Goal: Task Accomplishment & Management: Complete application form

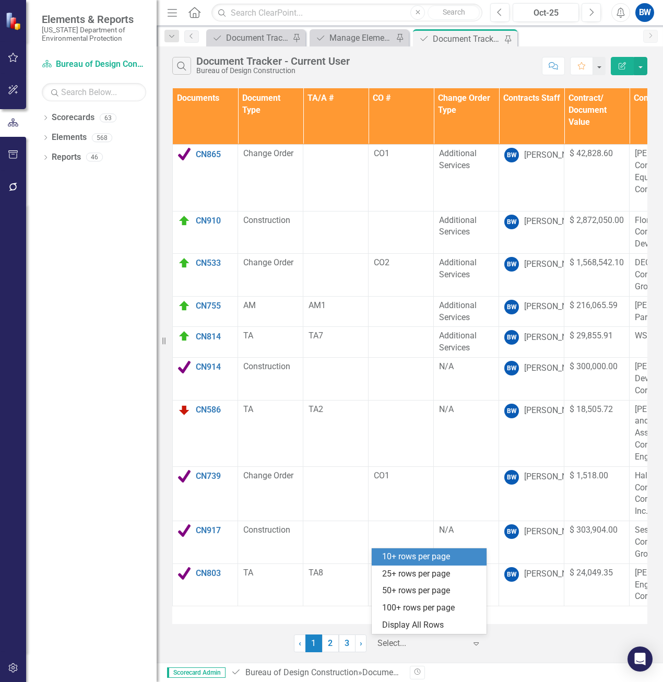
click at [379, 639] on input "text" at bounding box center [379, 644] width 2 height 12
click at [394, 608] on div "100+ rows per page" at bounding box center [431, 608] width 98 height 12
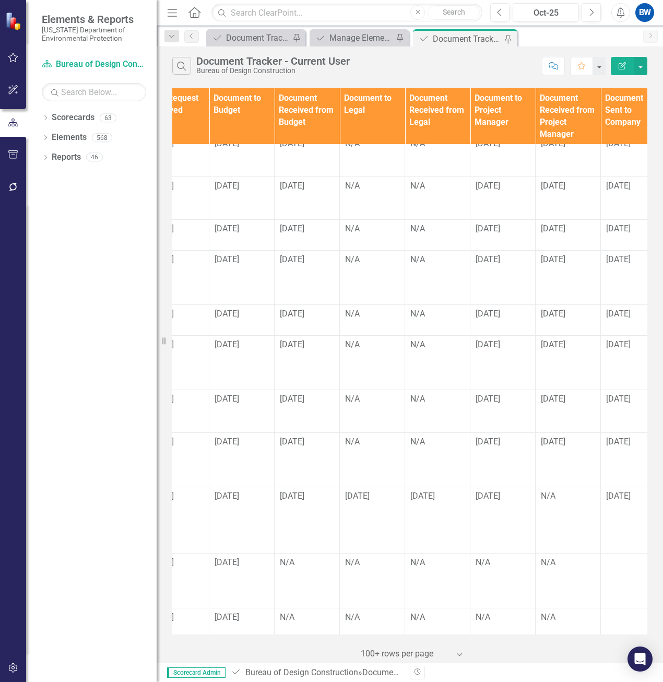
scroll to position [600, 718]
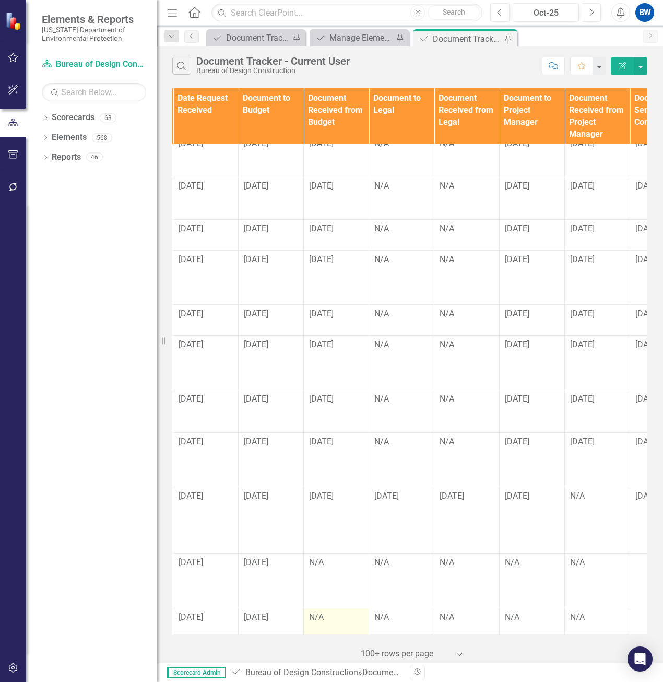
click at [319, 612] on div "N/A" at bounding box center [336, 618] width 54 height 12
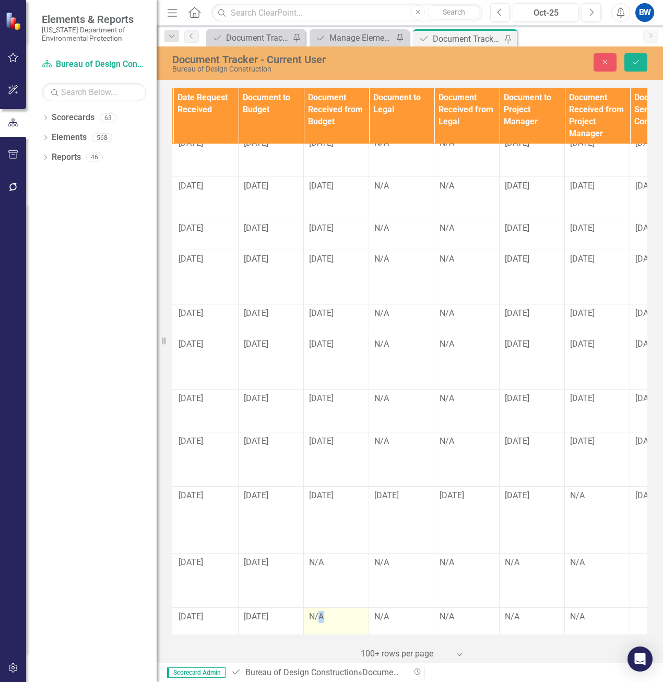
scroll to position [599, 718]
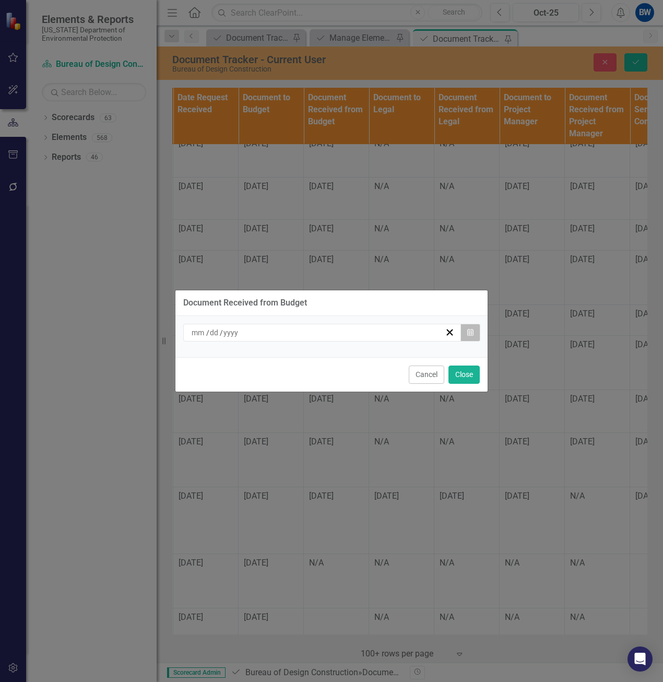
click at [471, 338] on button "Calendar" at bounding box center [471, 333] width 20 height 18
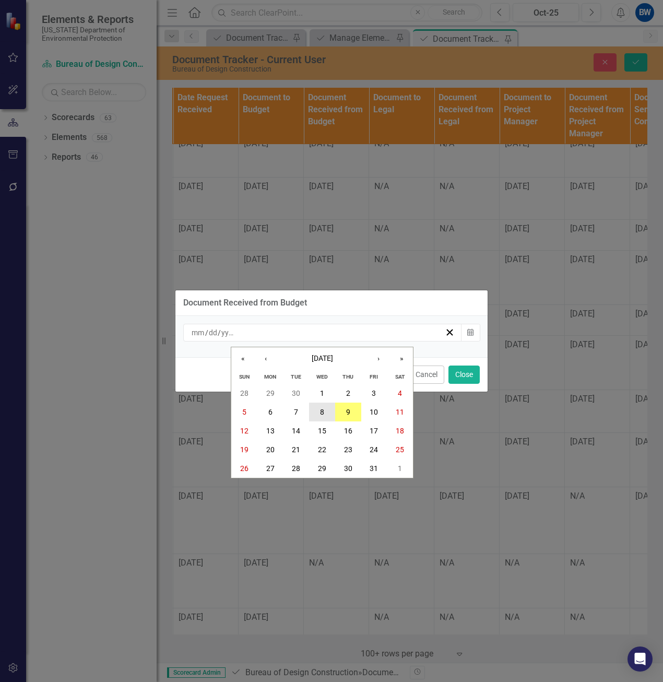
click at [321, 408] on abbr "8" at bounding box center [322, 412] width 4 height 8
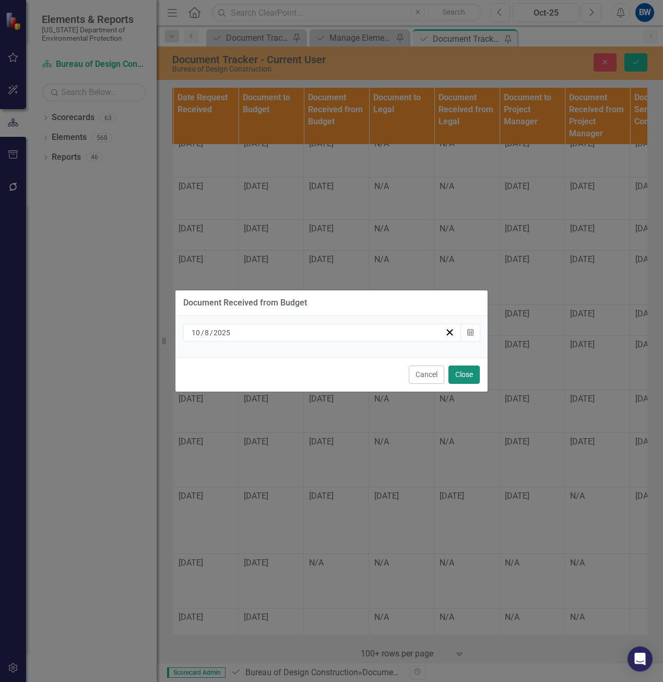
click at [461, 374] on button "Close" at bounding box center [464, 375] width 31 height 18
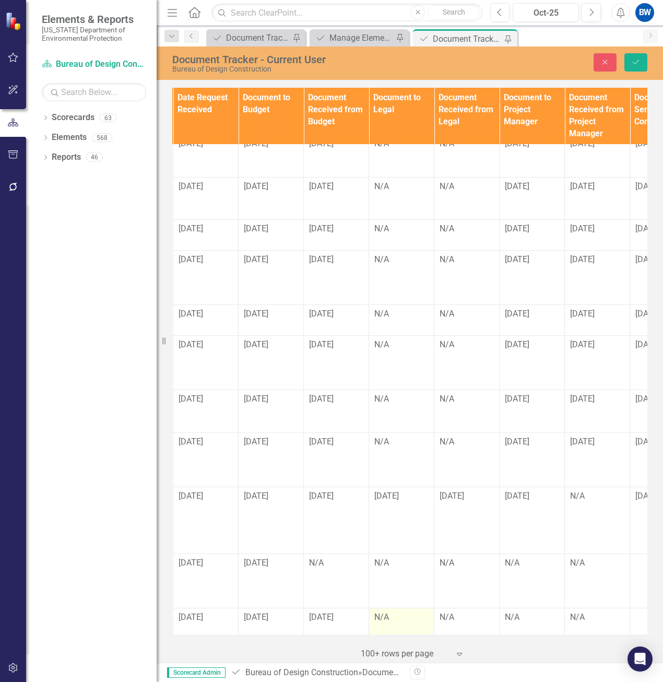
click at [379, 612] on div "N/A" at bounding box center [401, 618] width 54 height 12
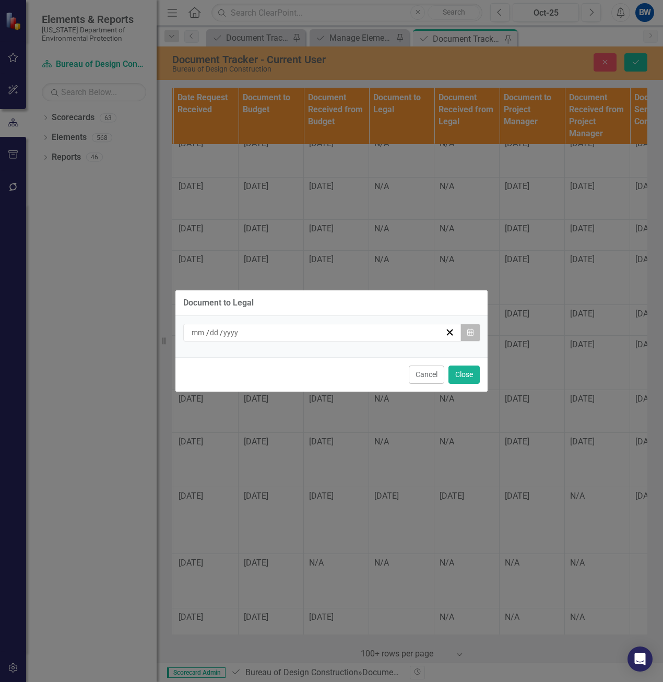
click at [467, 334] on icon "button" at bounding box center [470, 332] width 6 height 7
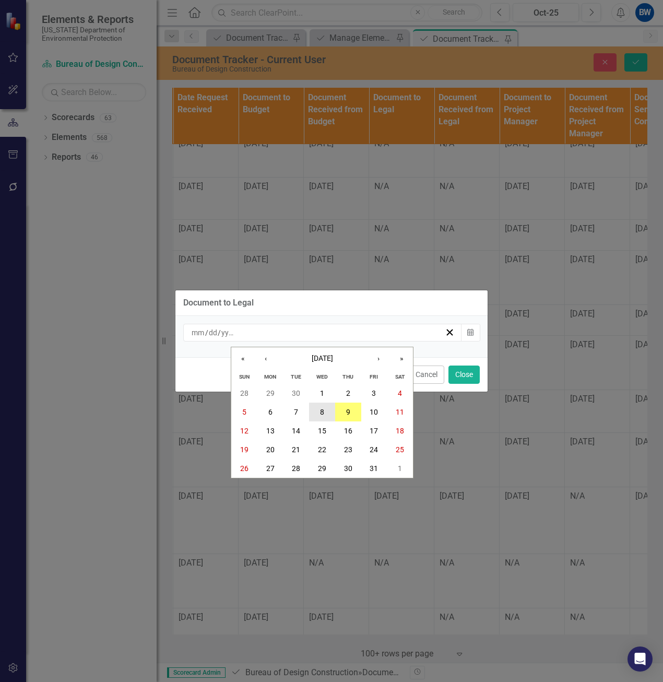
click at [328, 412] on button "8" at bounding box center [322, 412] width 26 height 19
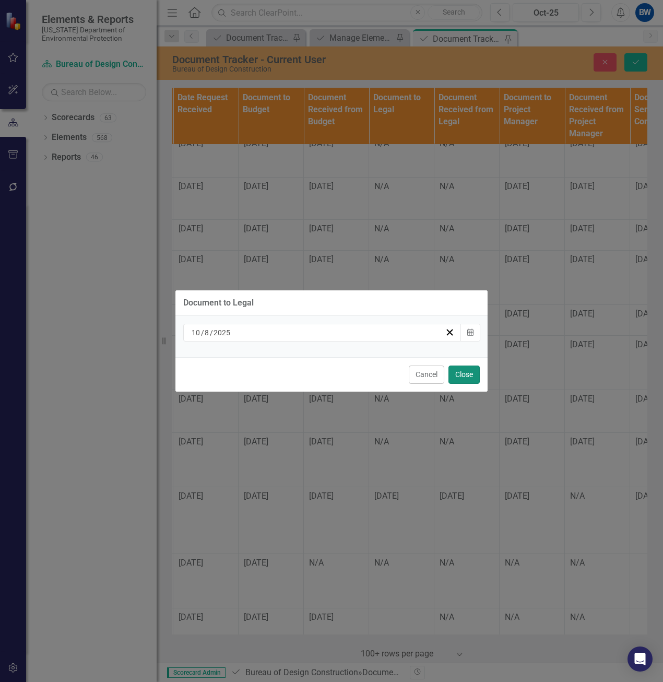
click at [458, 373] on button "Close" at bounding box center [464, 375] width 31 height 18
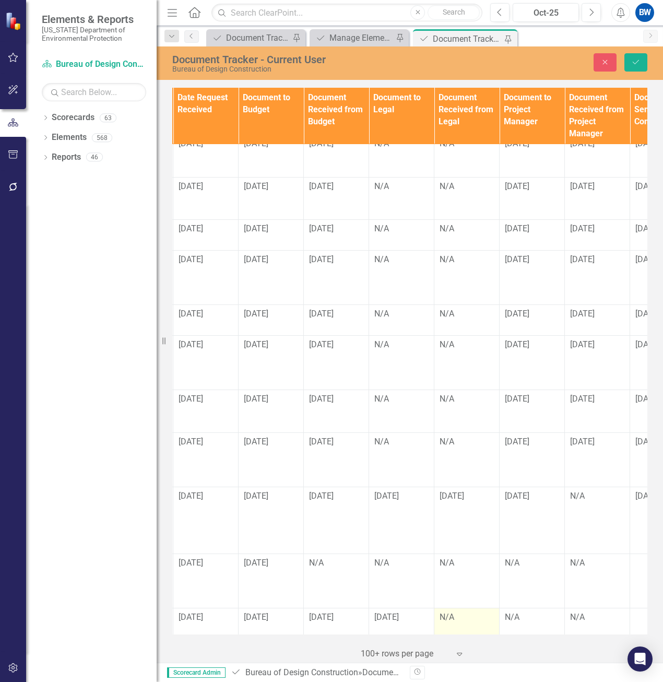
click at [452, 612] on div "N/A" at bounding box center [467, 618] width 54 height 12
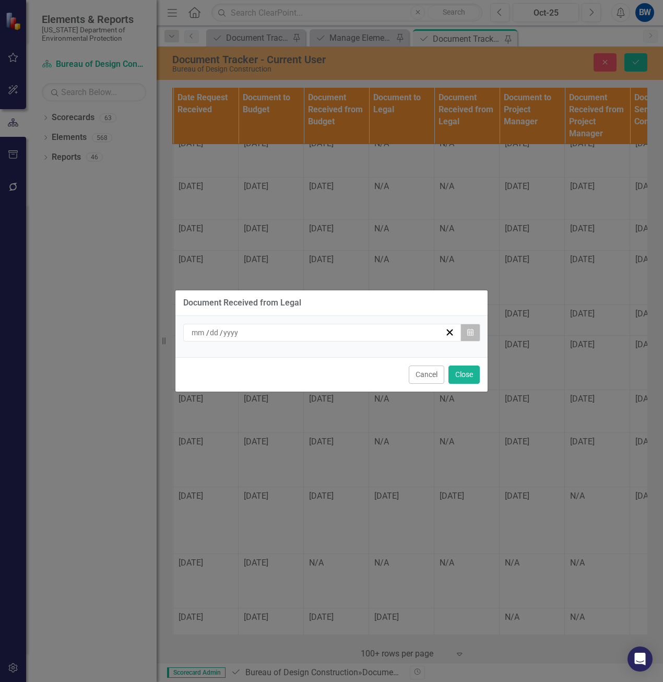
click at [468, 333] on icon "button" at bounding box center [470, 332] width 6 height 7
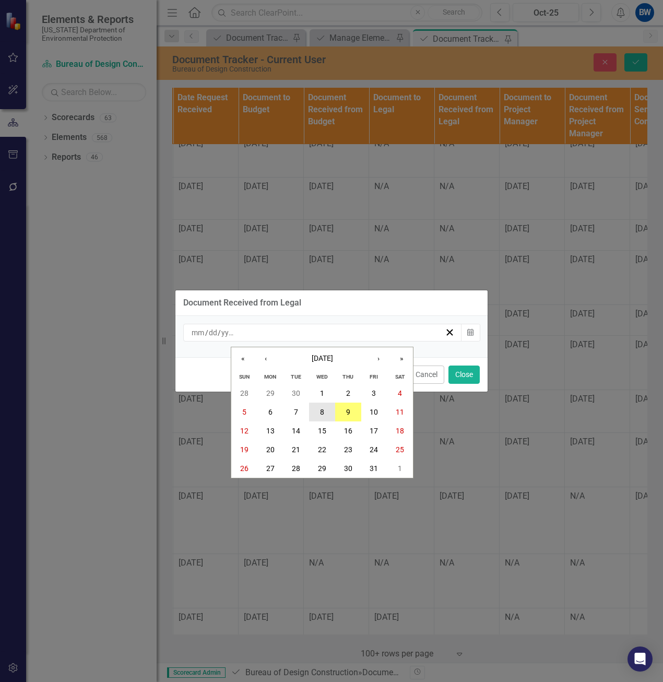
click at [315, 412] on button "8" at bounding box center [322, 412] width 26 height 19
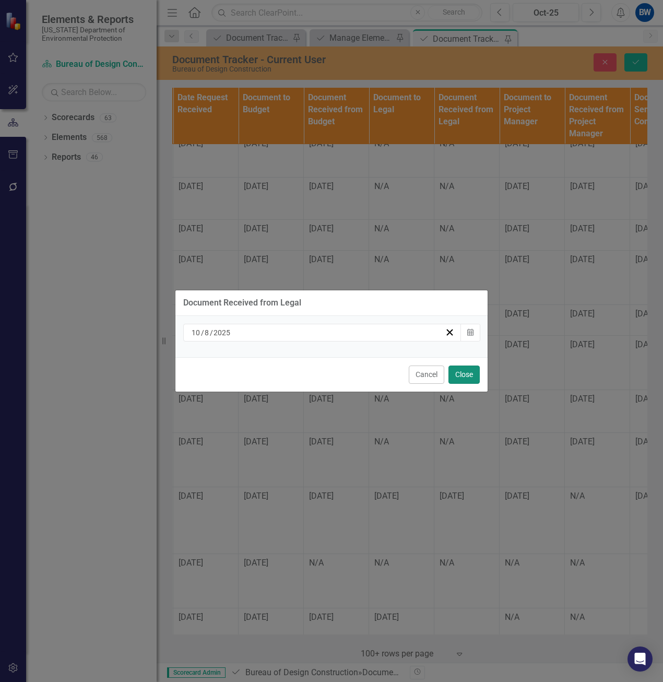
click at [463, 369] on button "Close" at bounding box center [464, 375] width 31 height 18
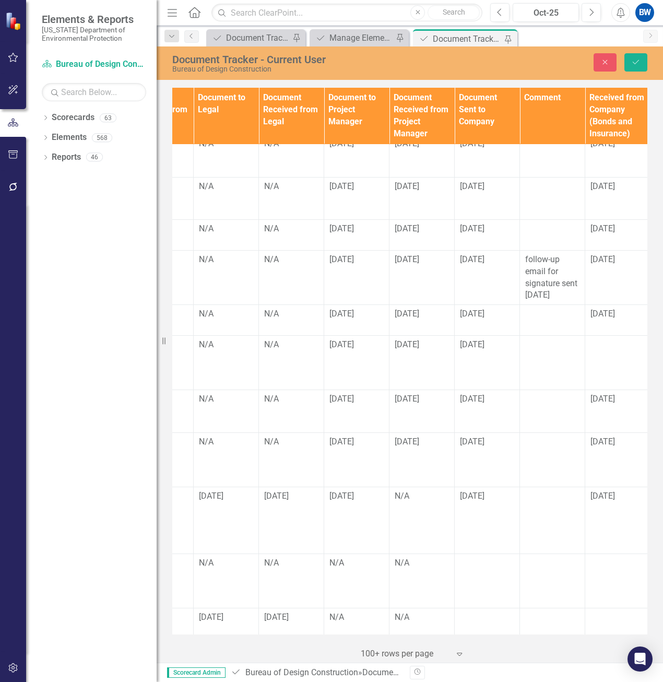
scroll to position [599, 906]
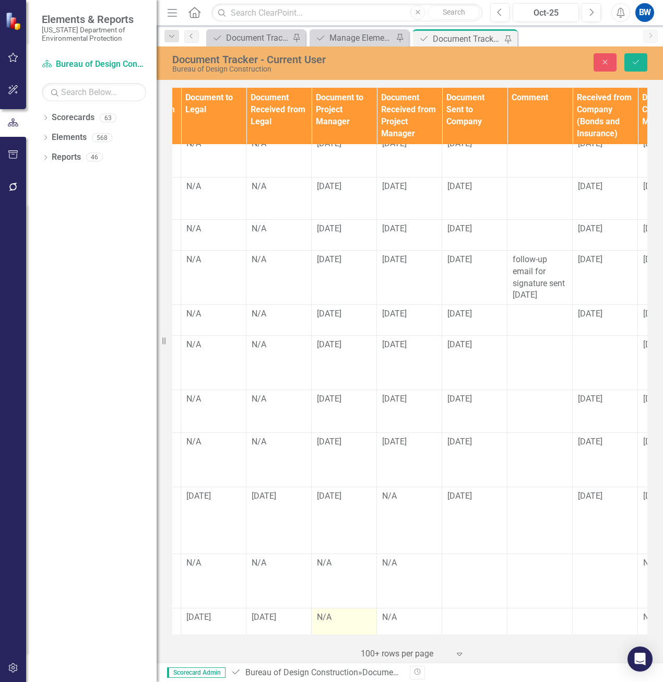
drag, startPoint x: 345, startPoint y: 601, endPoint x: 330, endPoint y: 593, distance: 16.6
click at [330, 612] on div "N/A" at bounding box center [344, 618] width 54 height 12
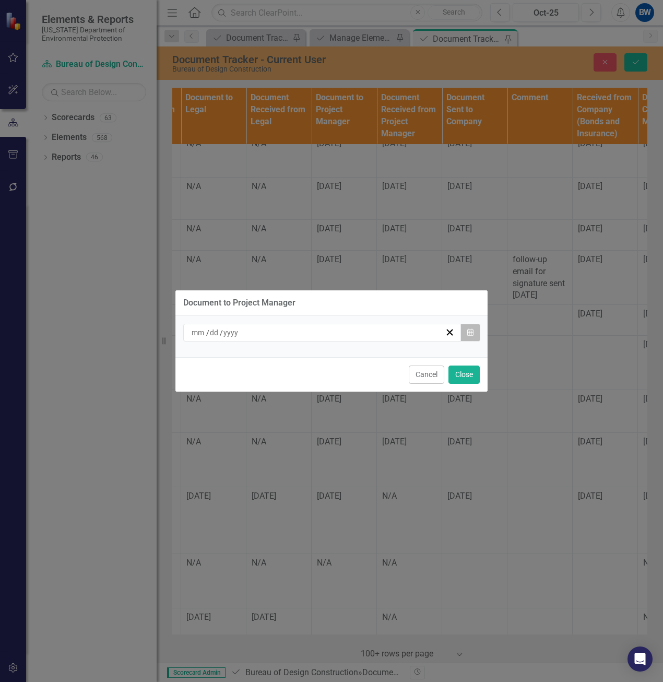
click at [468, 330] on icon "button" at bounding box center [470, 332] width 6 height 7
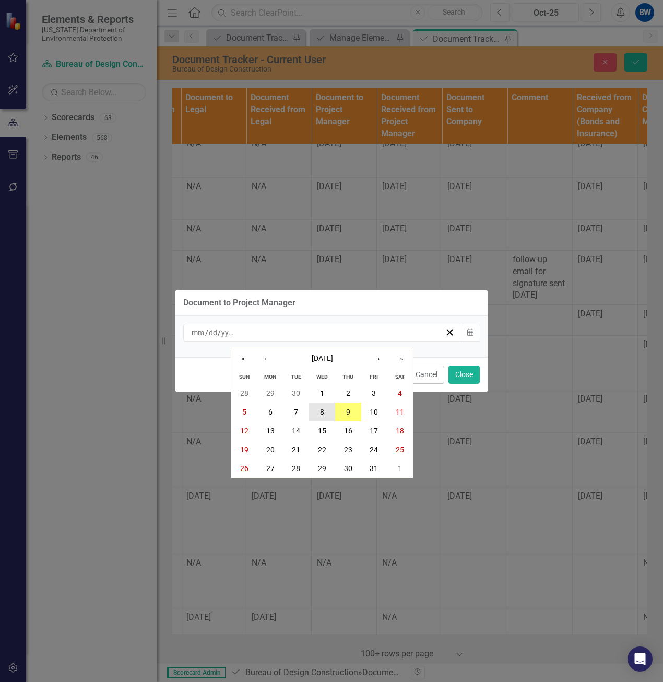
click at [326, 411] on button "8" at bounding box center [322, 412] width 26 height 19
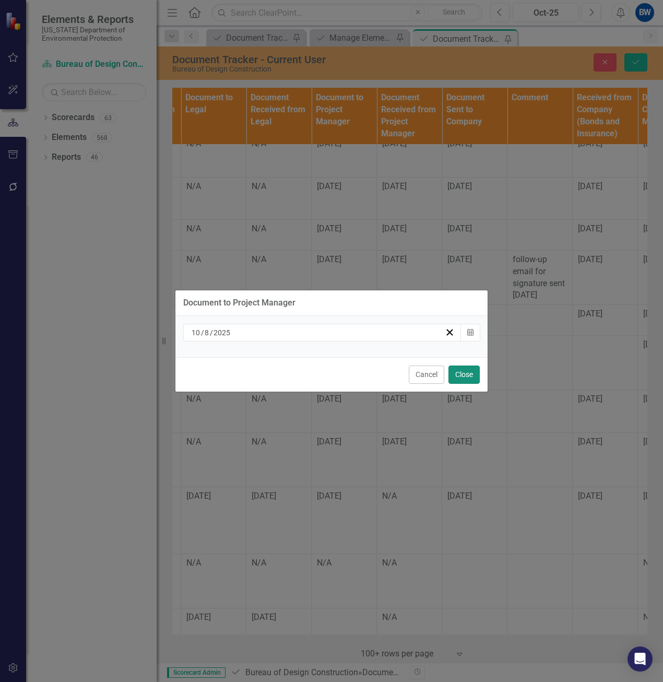
click at [463, 376] on button "Close" at bounding box center [464, 375] width 31 height 18
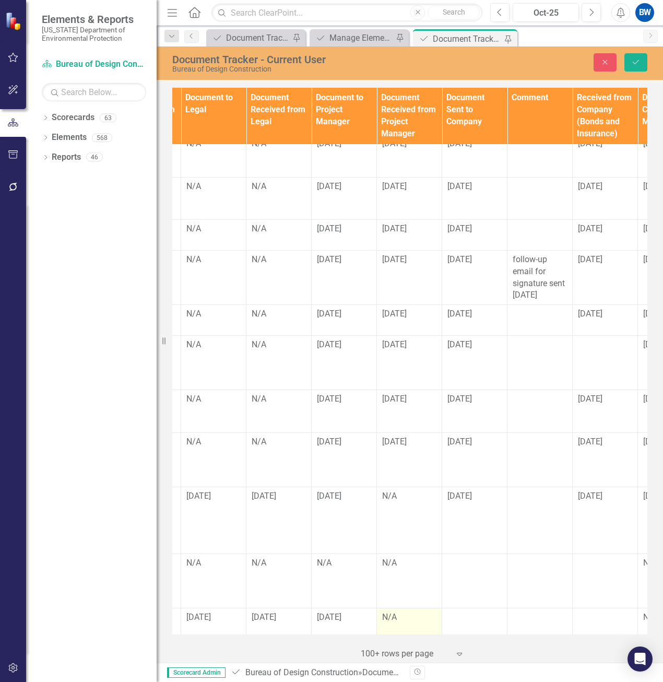
click at [402, 612] on div "N/A" at bounding box center [409, 618] width 54 height 12
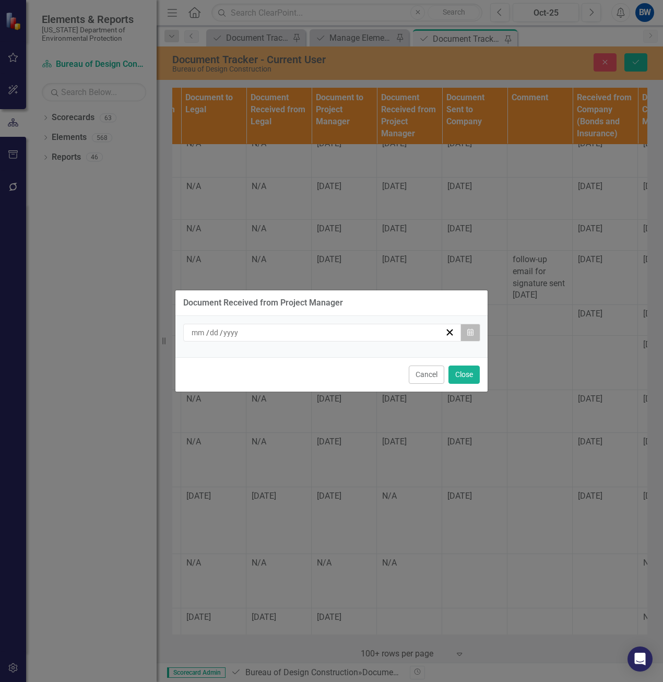
click at [476, 332] on button "Calendar" at bounding box center [471, 333] width 20 height 18
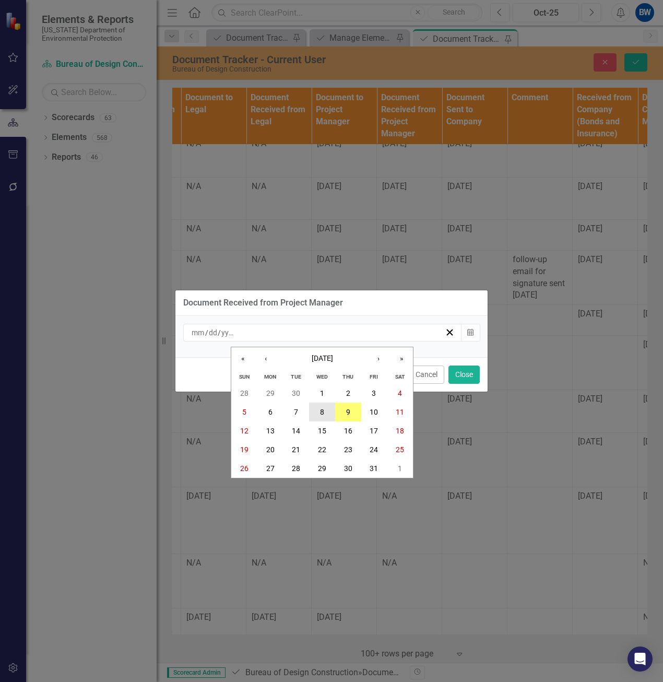
click at [324, 406] on button "8" at bounding box center [322, 412] width 26 height 19
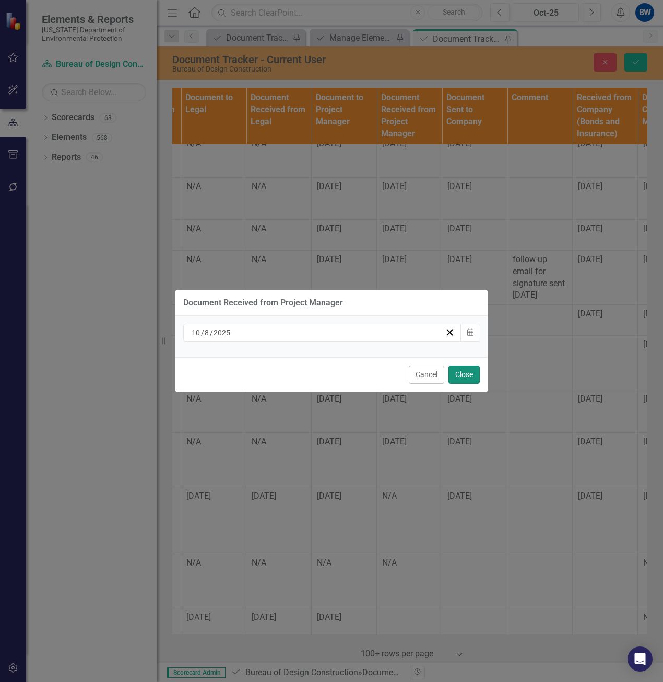
click at [465, 372] on button "Close" at bounding box center [464, 375] width 31 height 18
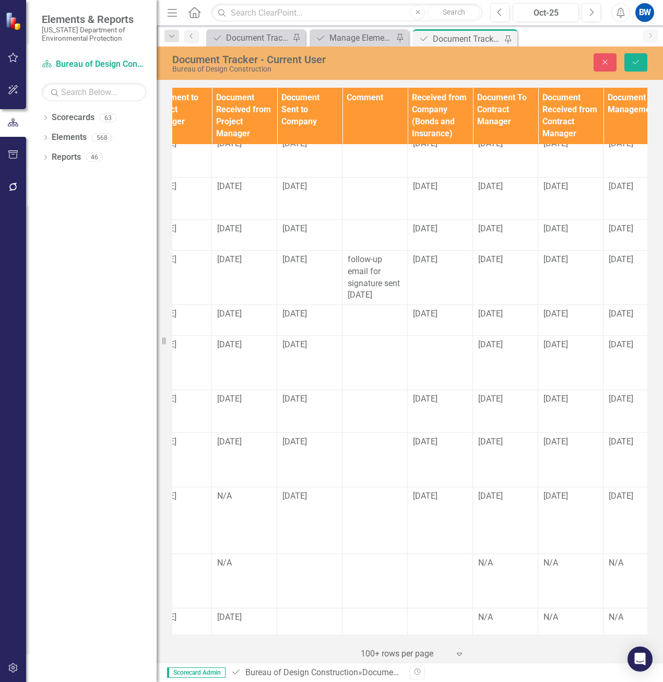
scroll to position [599, 1075]
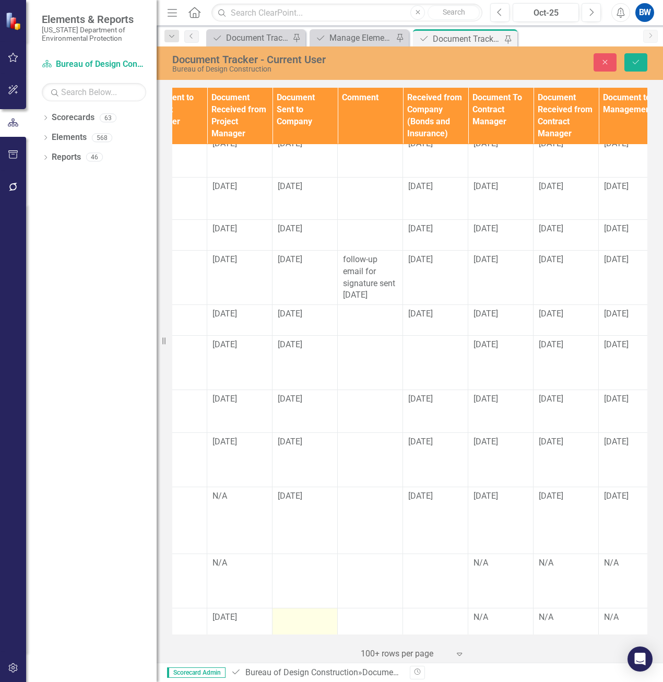
click at [292, 612] on div at bounding box center [305, 618] width 54 height 13
click at [292, 612] on input "text" at bounding box center [305, 621] width 54 height 19
type input "[DATE]"
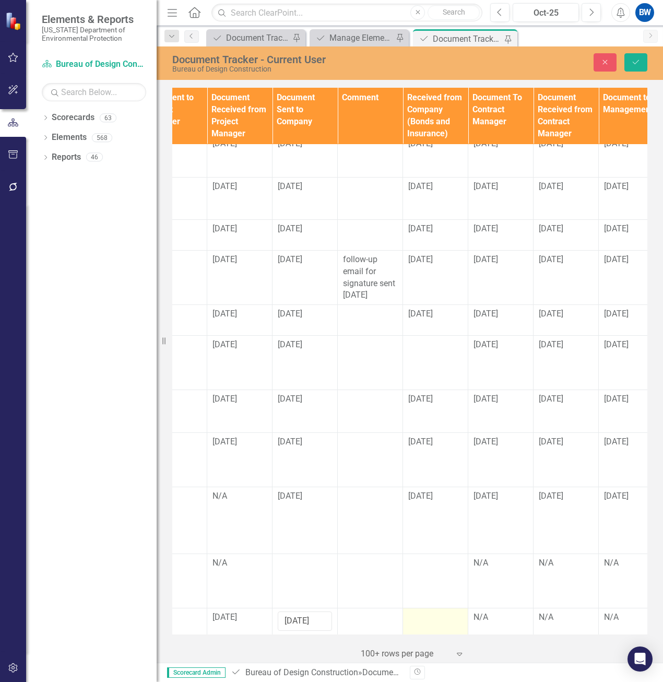
click at [424, 612] on div at bounding box center [435, 618] width 54 height 13
click at [423, 612] on div at bounding box center [435, 618] width 54 height 13
click at [423, 612] on input "text" at bounding box center [435, 621] width 54 height 19
type input "1"
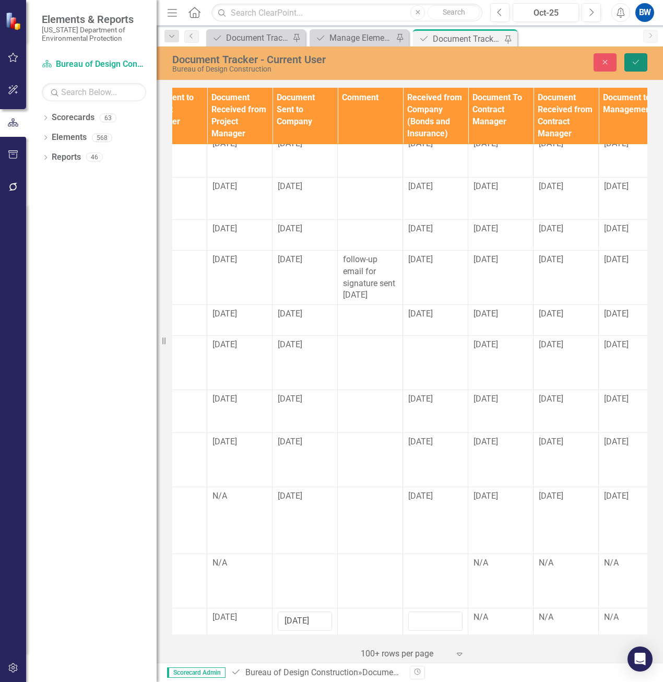
click at [640, 58] on icon "Save" at bounding box center [635, 61] width 9 height 7
